Goal: Navigation & Orientation: Go to known website

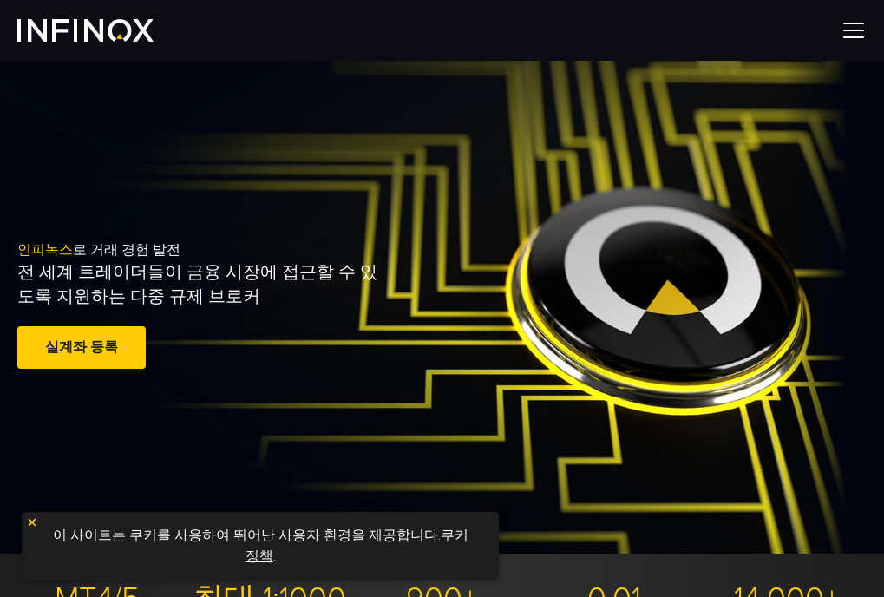
click at [68, 19] on img at bounding box center [85, 30] width 136 height 23
click at [79, 28] on img at bounding box center [85, 30] width 136 height 23
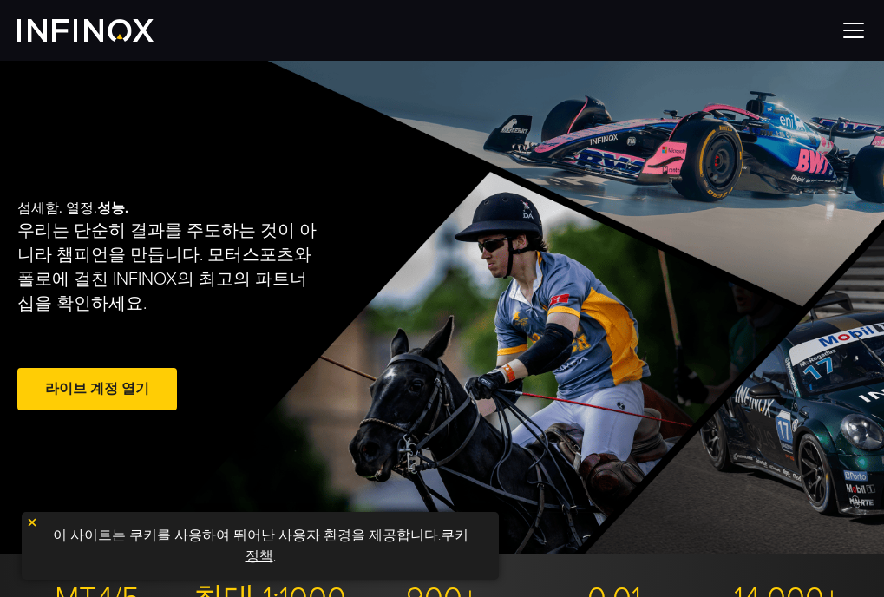
click at [103, 28] on img at bounding box center [85, 30] width 136 height 23
